Goal: Entertainment & Leisure: Consume media (video, audio)

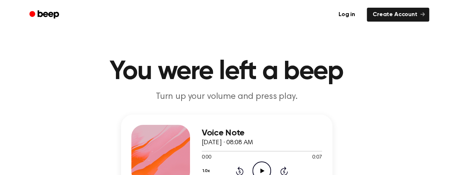
scroll to position [68, 0]
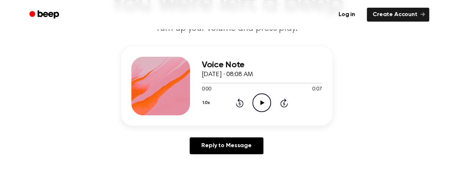
click at [262, 100] on icon "Play Audio" at bounding box center [261, 102] width 19 height 19
click at [262, 100] on icon "Pause Audio" at bounding box center [261, 102] width 19 height 19
click at [262, 100] on icon "Play Audio" at bounding box center [261, 102] width 19 height 19
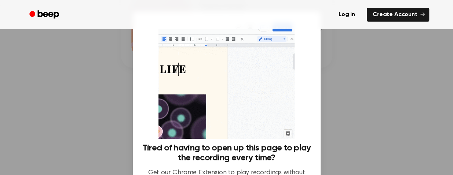
scroll to position [126, 0]
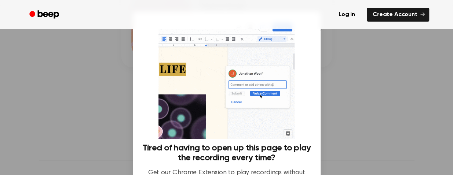
click at [89, 96] on div at bounding box center [226, 87] width 453 height 175
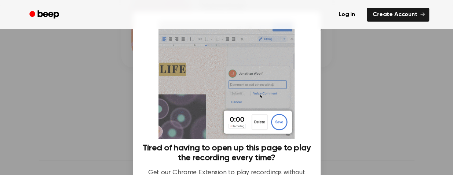
scroll to position [92, 0]
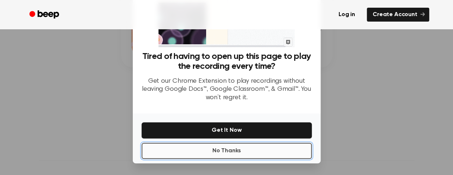
click at [227, 148] on button "No Thanks" at bounding box center [227, 151] width 170 height 16
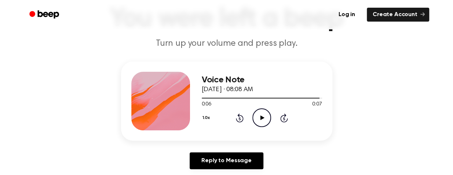
scroll to position [54, 0]
click at [260, 112] on icon "Play Audio" at bounding box center [261, 117] width 19 height 19
drag, startPoint x: 260, startPoint y: 112, endPoint x: 222, endPoint y: 99, distance: 39.9
click at [222, 99] on div at bounding box center [262, 98] width 120 height 6
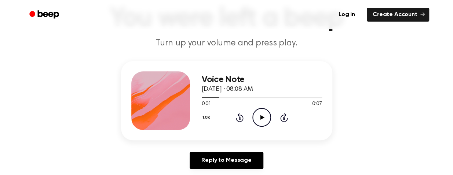
click at [260, 114] on icon "Play Audio" at bounding box center [261, 117] width 19 height 19
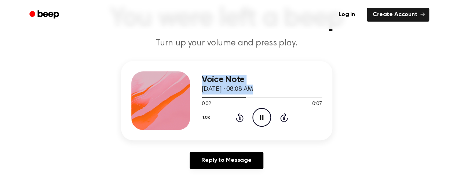
drag, startPoint x: 234, startPoint y: 97, endPoint x: 169, endPoint y: 105, distance: 65.4
click at [169, 105] on div "Voice Note September 17, 2024 · 08:08 AM 0:02 0:07 Your browser does not suppor…" at bounding box center [226, 100] width 211 height 79
click at [288, 99] on div at bounding box center [262, 98] width 120 height 6
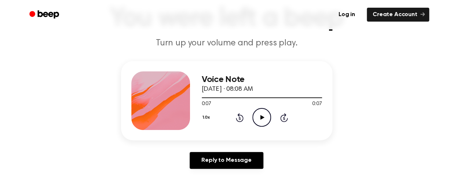
click at [259, 113] on icon "Play Audio" at bounding box center [261, 117] width 19 height 19
click at [259, 113] on icon "Pause Audio" at bounding box center [261, 117] width 19 height 19
click at [259, 113] on icon "Play Audio" at bounding box center [261, 117] width 19 height 19
click at [254, 107] on div "0:07 0:07" at bounding box center [262, 104] width 120 height 8
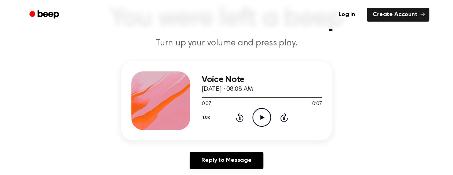
click at [260, 113] on icon "Play Audio" at bounding box center [261, 117] width 19 height 19
click at [262, 115] on icon "Play Audio" at bounding box center [261, 117] width 19 height 19
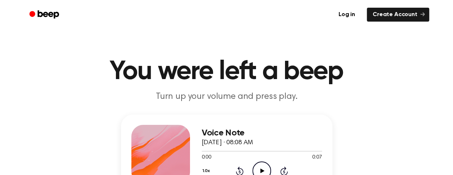
scroll to position [82, 0]
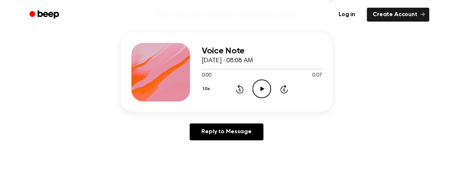
click at [257, 91] on icon "Play Audio" at bounding box center [261, 89] width 19 height 19
click at [261, 89] on icon at bounding box center [262, 89] width 4 height 5
click at [268, 96] on icon "Play Audio" at bounding box center [261, 89] width 19 height 19
click at [257, 88] on icon "Play Audio" at bounding box center [261, 89] width 19 height 19
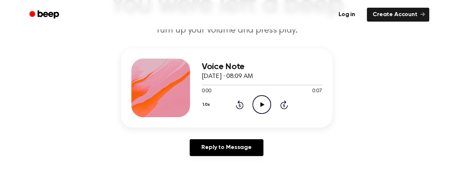
scroll to position [67, 0]
click at [254, 113] on icon "Play Audio" at bounding box center [261, 104] width 19 height 19
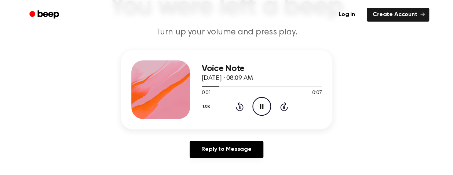
scroll to position [63, 0]
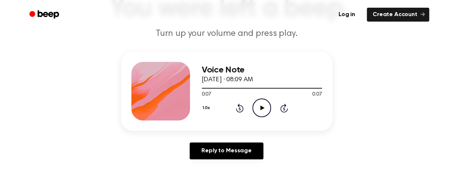
click at [261, 110] on icon "Play Audio" at bounding box center [261, 108] width 19 height 19
